Goal: Transaction & Acquisition: Purchase product/service

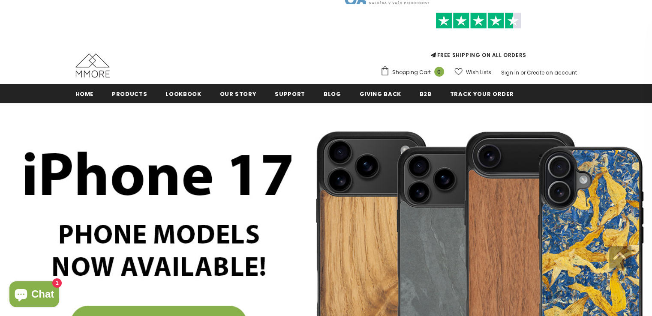
scroll to position [16, 0]
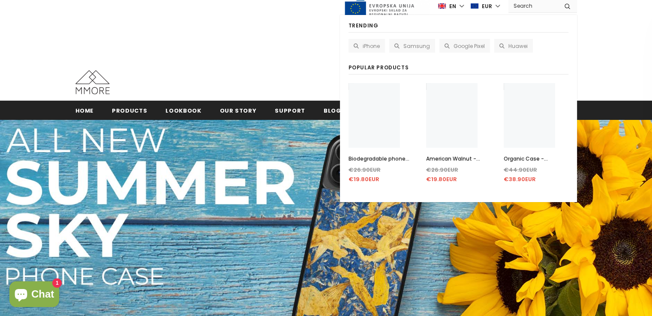
click at [540, 7] on input "Search Site" at bounding box center [533, 6] width 49 height 12
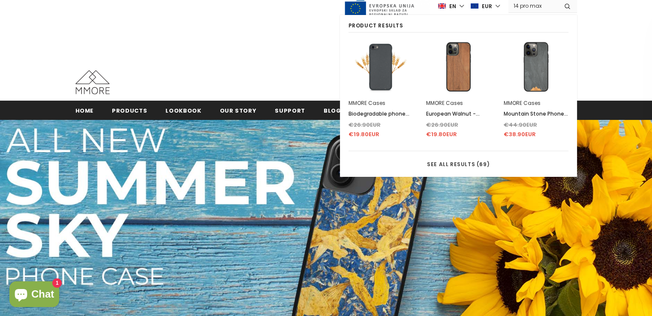
type input "14 pro max"
click at [558, 0] on button "submit" at bounding box center [567, 6] width 19 height 13
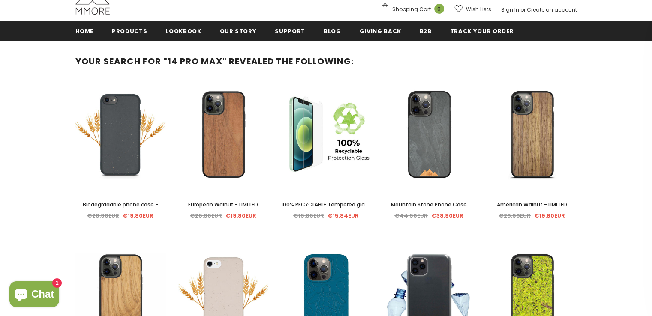
scroll to position [96, 0]
click at [424, 206] on span "Mountain Stone Phone Case" at bounding box center [429, 204] width 76 height 7
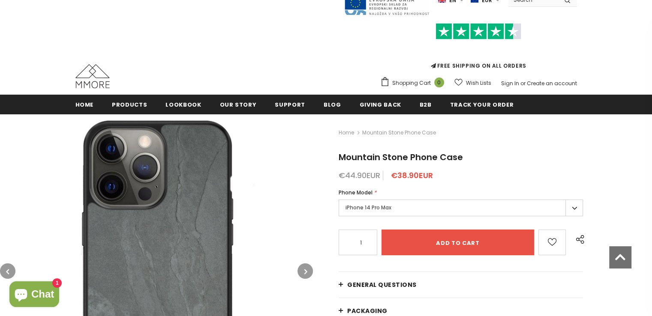
scroll to position [16, 0]
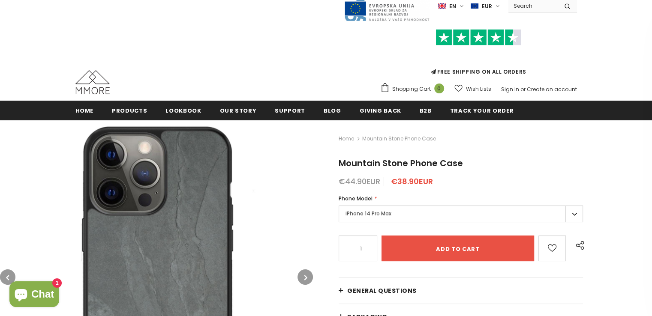
click at [466, 6] on label "en" at bounding box center [452, 6] width 28 height 13
click at [447, 34] on span "de" at bounding box center [444, 36] width 6 height 6
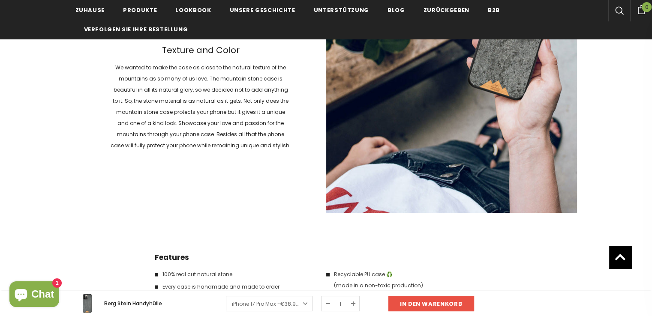
scroll to position [1257, 0]
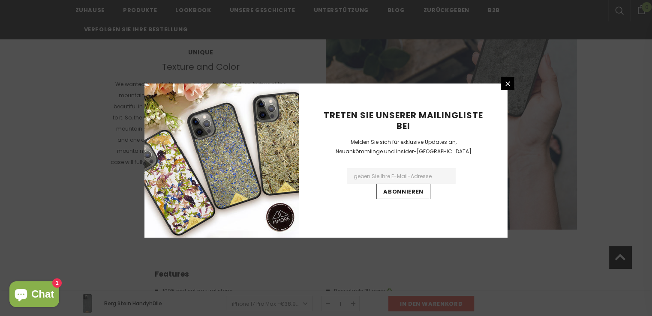
click at [513, 87] on link at bounding box center [507, 83] width 13 height 13
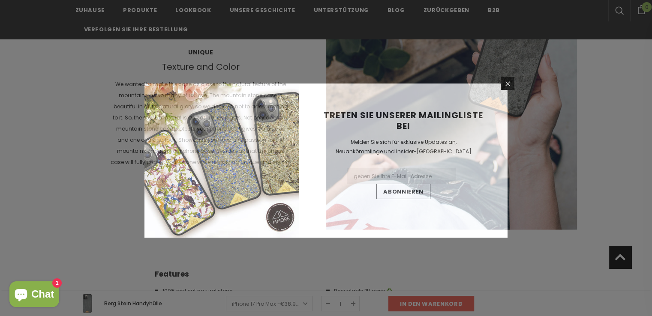
click at [484, 110] on h2 "Treten Sie unserer Mailingliste bei" at bounding box center [404, 120] width 166 height 21
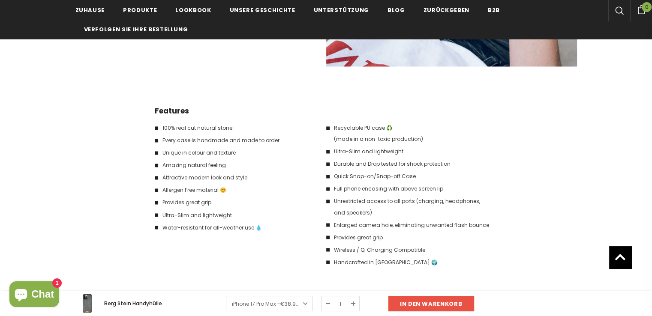
scroll to position [1193, 0]
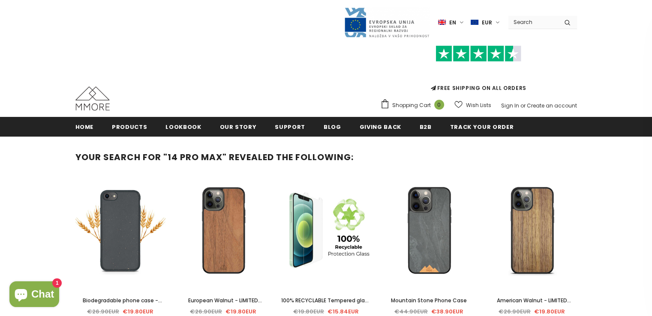
click at [461, 23] on label "en" at bounding box center [452, 22] width 28 height 13
click at [444, 52] on span "de" at bounding box center [444, 52] width 6 height 6
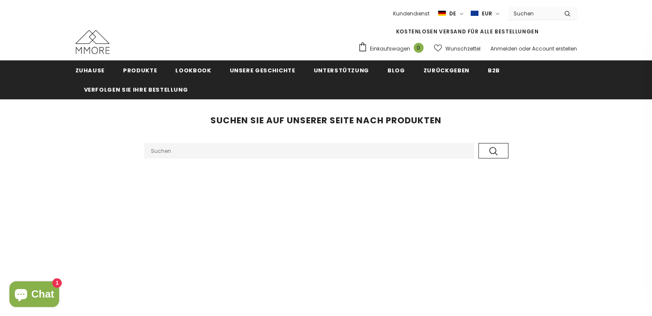
click at [211, 153] on input "Search Site" at bounding box center [309, 150] width 330 height 15
type input "i"
type input "pro max 14"
click at [478, 143] on button "submit" at bounding box center [493, 150] width 30 height 15
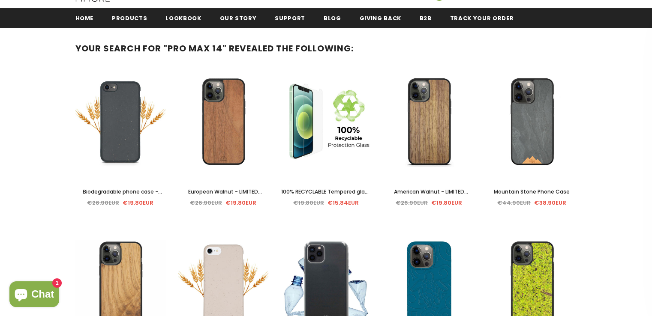
scroll to position [121, 0]
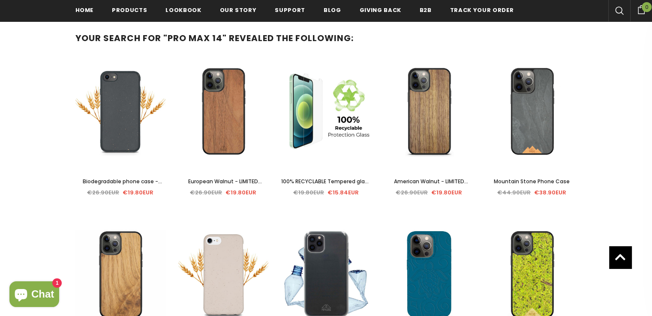
click at [335, 179] on span "100% RECYCLABLE Tempered glass 2D/3D screen protector" at bounding box center [326, 186] width 90 height 17
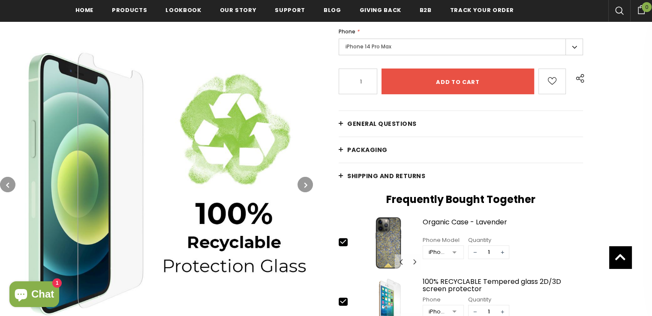
scroll to position [221, 0]
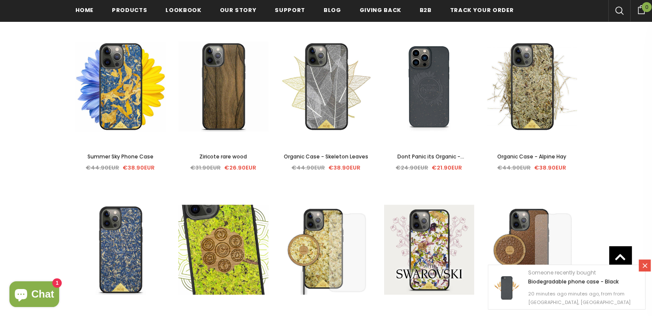
scroll to position [627, 0]
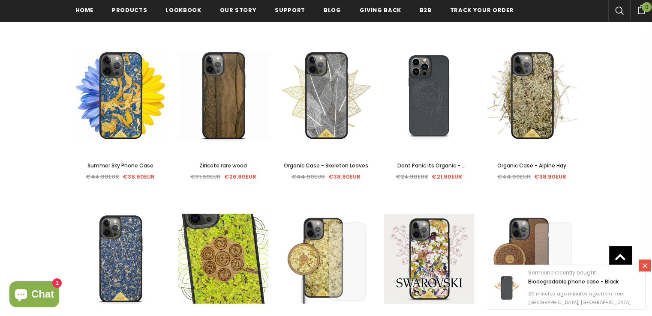
click at [335, 167] on span "Organic Case - Skeleton Leaves" at bounding box center [326, 165] width 84 height 7
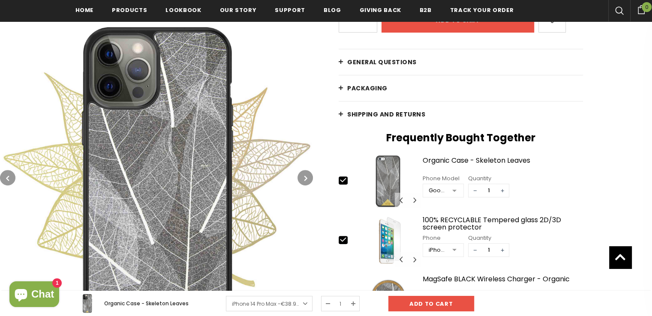
scroll to position [251, 0]
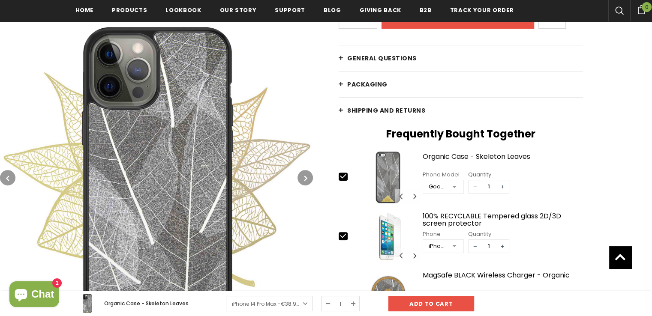
click at [304, 179] on button "button" at bounding box center [305, 177] width 15 height 15
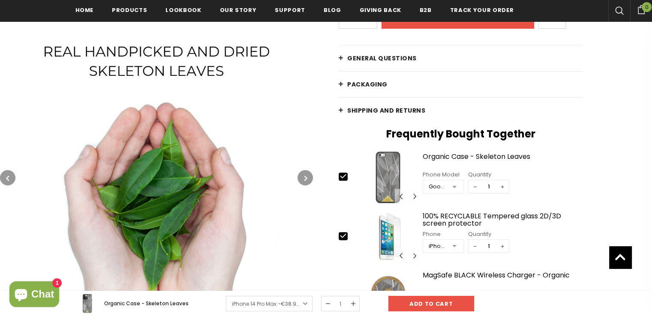
click at [304, 179] on button "button" at bounding box center [305, 177] width 15 height 15
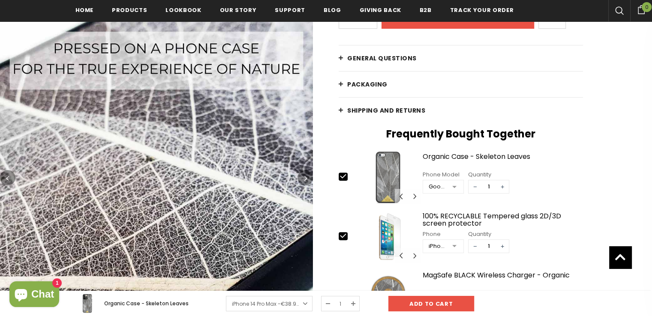
click at [304, 179] on button "button" at bounding box center [305, 177] width 15 height 15
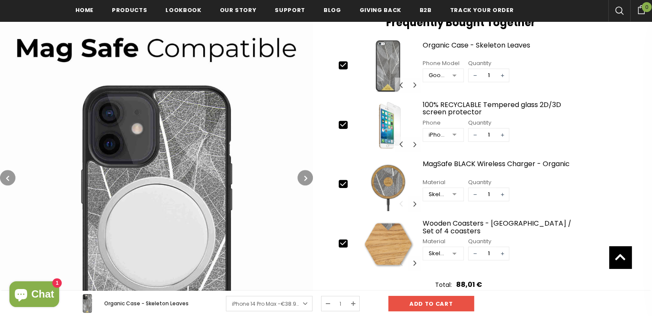
scroll to position [376, 0]
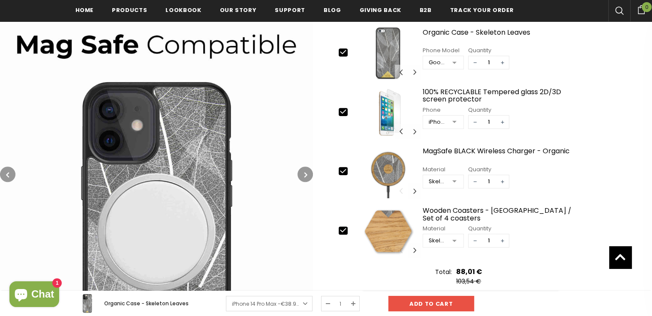
click at [302, 173] on button "button" at bounding box center [305, 174] width 15 height 15
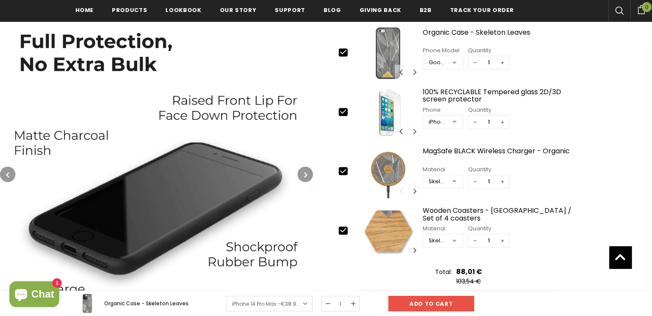
click at [7, 172] on icon "button" at bounding box center [7, 175] width 3 height 9
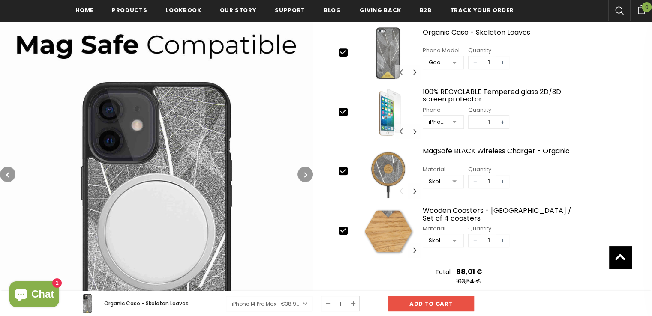
click at [7, 172] on icon "button" at bounding box center [7, 175] width 3 height 9
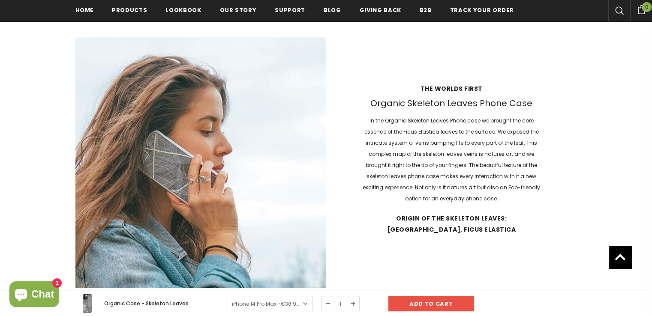
scroll to position [908, 0]
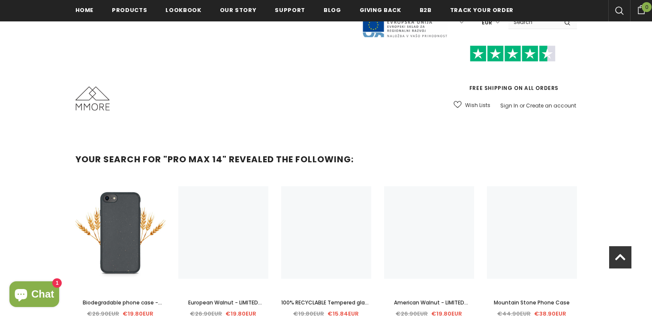
scroll to position [627, 0]
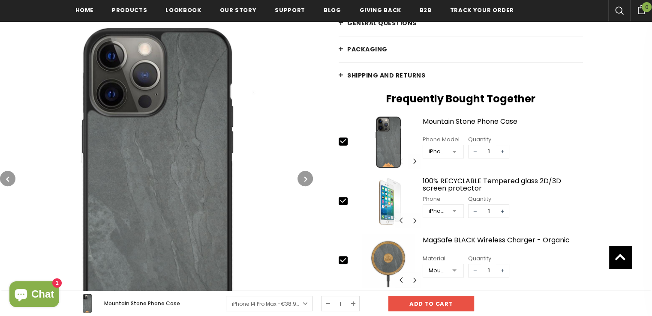
scroll to position [289, 0]
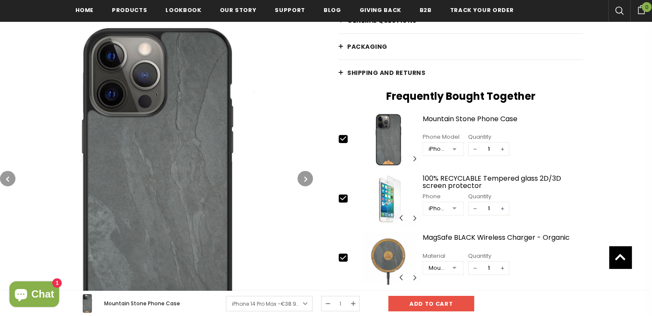
click at [451, 147] on div at bounding box center [454, 149] width 17 height 13
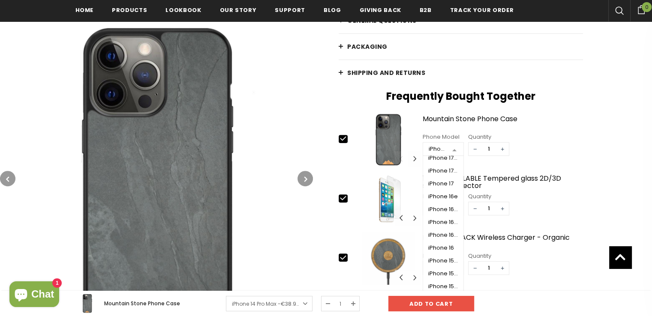
scroll to position [0, 0]
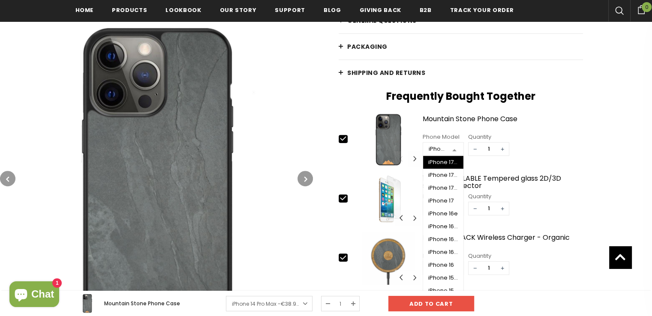
click at [588, 139] on div "Home Mountain Stone Phone Case Mountain Stone Phone Case €44.90EUR €38.90EUR Ph…" at bounding box center [482, 139] width 339 height 579
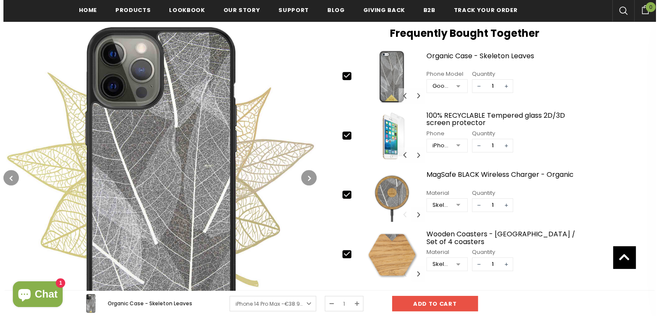
scroll to position [339, 0]
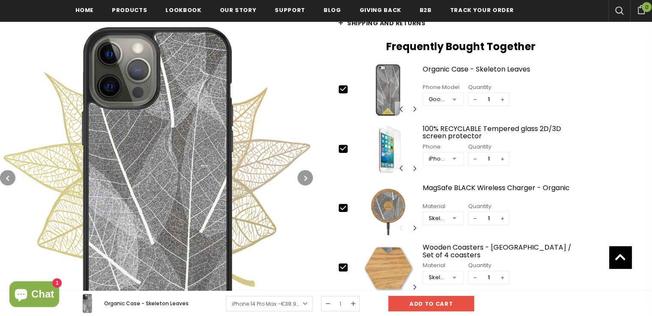
click at [456, 102] on div at bounding box center [454, 99] width 17 height 13
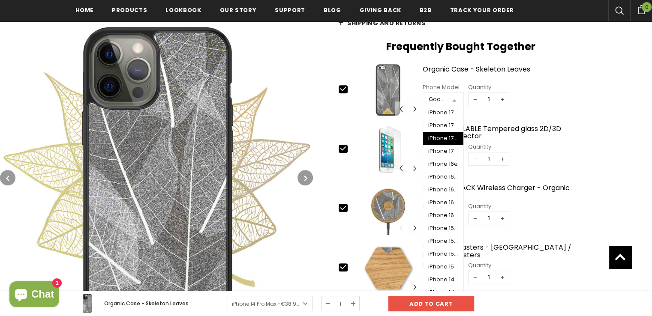
click at [443, 139] on div "iPhone 17 Air" at bounding box center [443, 138] width 30 height 7
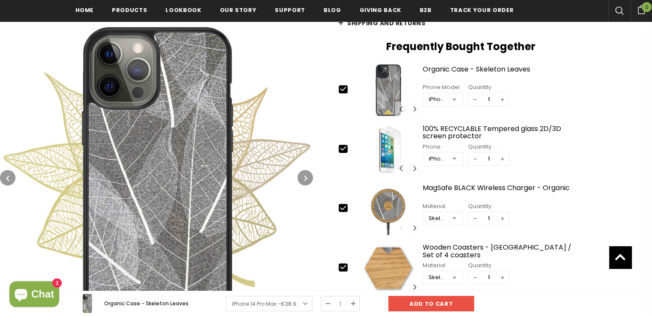
click at [439, 99] on div "iPhone 17 Air" at bounding box center [438, 99] width 18 height 9
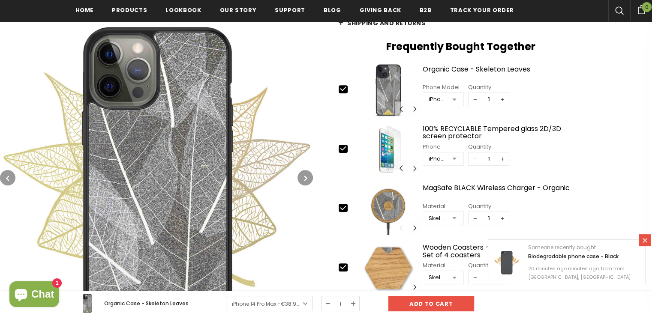
click at [392, 306] on input "Add to cart" at bounding box center [431, 303] width 86 height 15
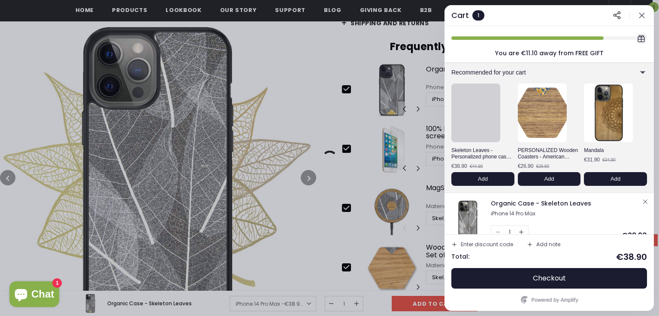
scroll to position [27, 0]
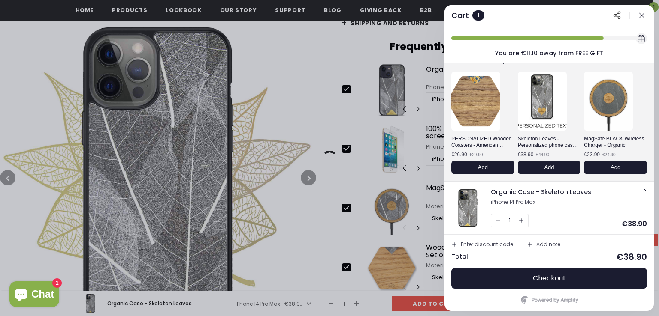
click at [549, 285] on button "Checkout" at bounding box center [549, 278] width 196 height 21
